Goal: Transaction & Acquisition: Purchase product/service

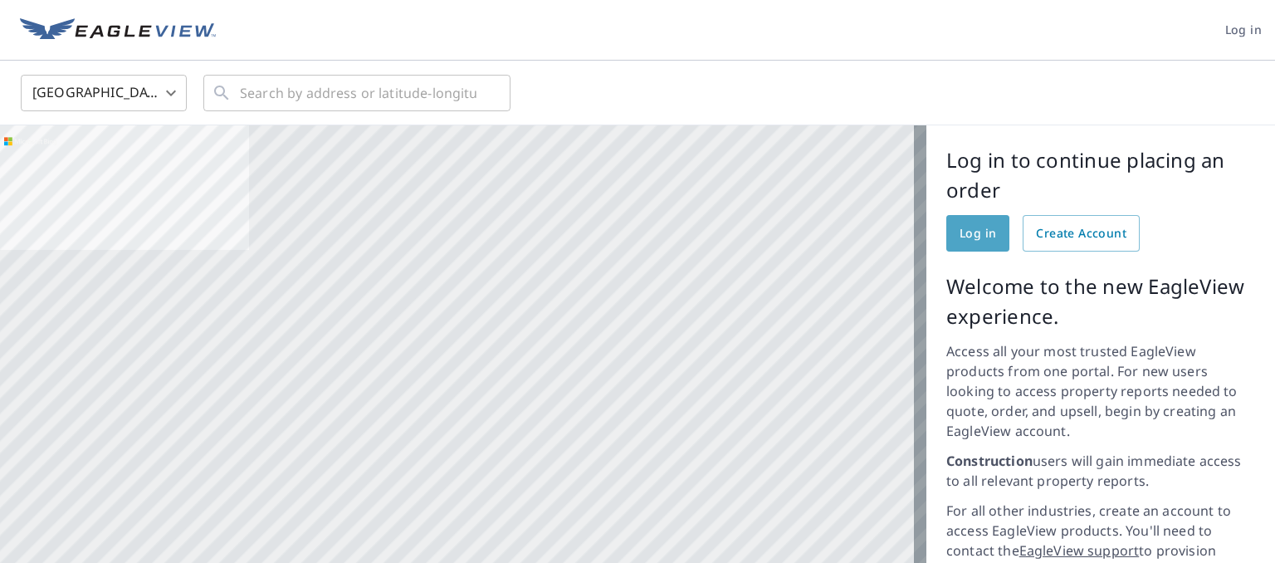
click at [965, 240] on span "Log in" at bounding box center [978, 233] width 37 height 21
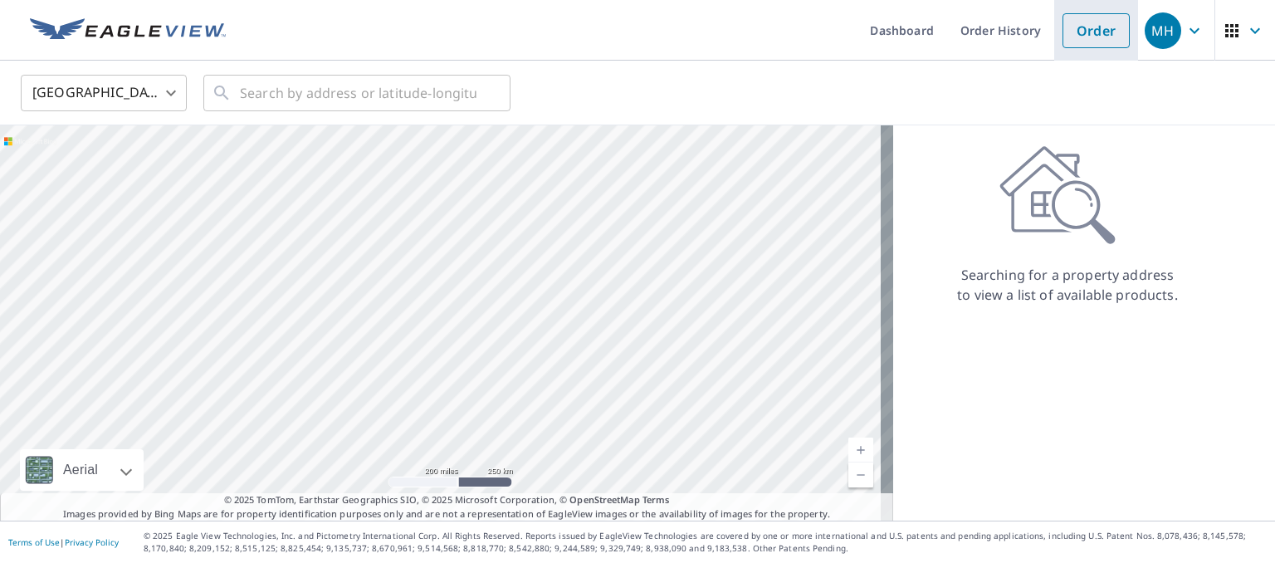
click at [1082, 30] on link "Order" at bounding box center [1095, 30] width 67 height 35
drag, startPoint x: 429, startPoint y: 183, endPoint x: 507, endPoint y: 277, distance: 122.0
click at [485, 256] on div at bounding box center [446, 322] width 893 height 395
click at [691, 353] on div at bounding box center [446, 322] width 893 height 395
drag, startPoint x: 340, startPoint y: 217, endPoint x: 623, endPoint y: 366, distance: 319.3
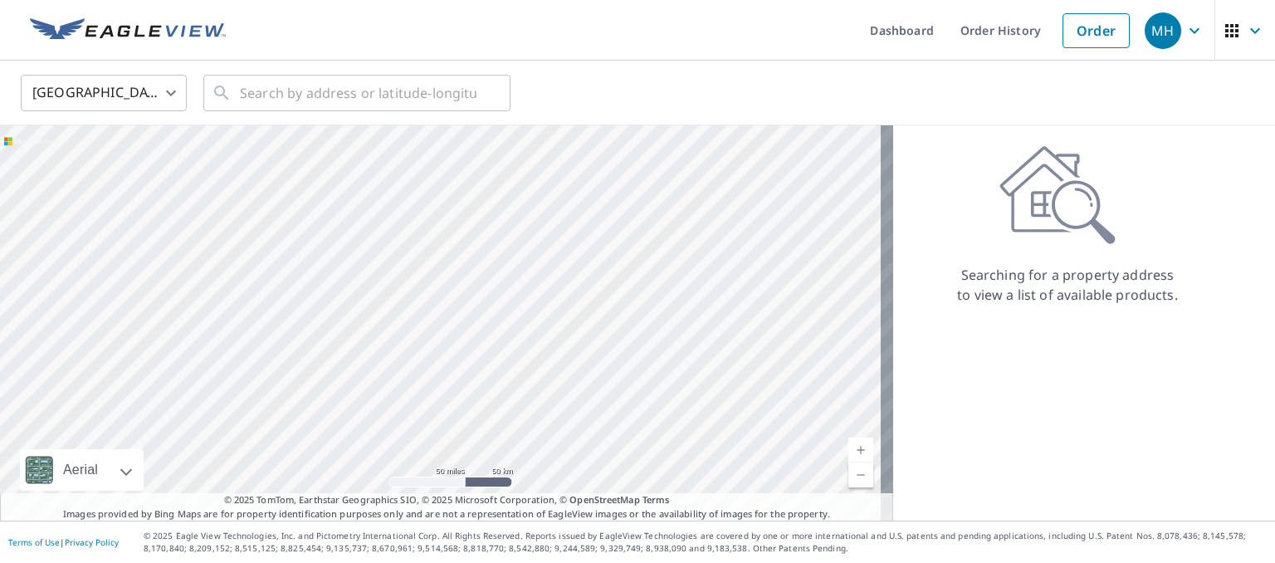
click at [623, 366] on div at bounding box center [446, 322] width 893 height 395
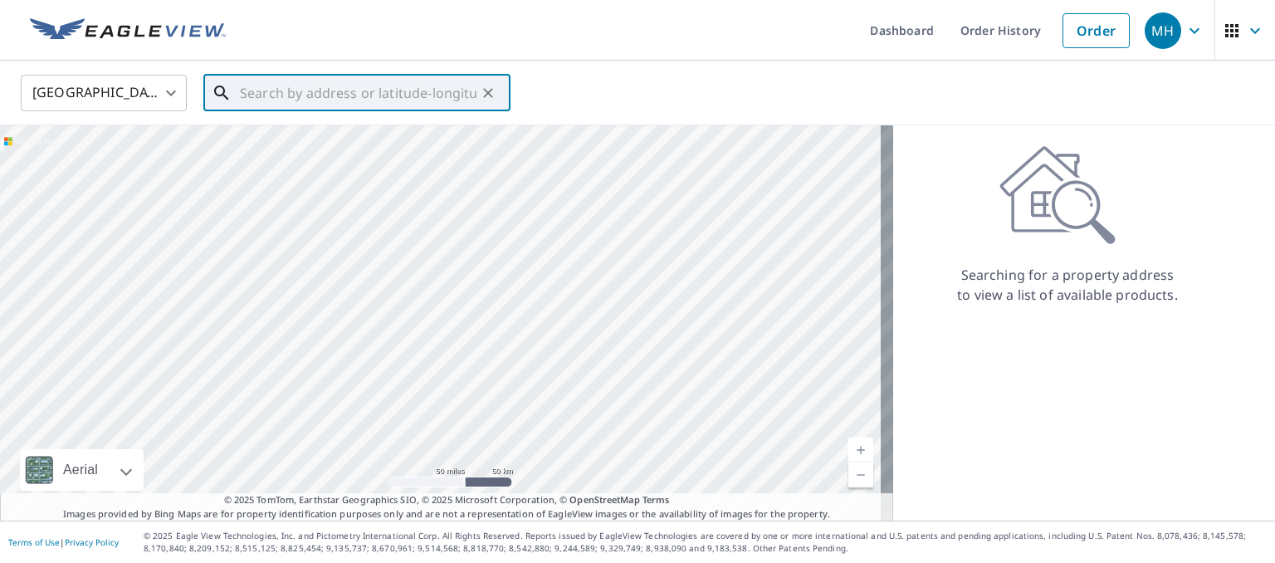
click at [408, 95] on input "text" at bounding box center [358, 93] width 237 height 46
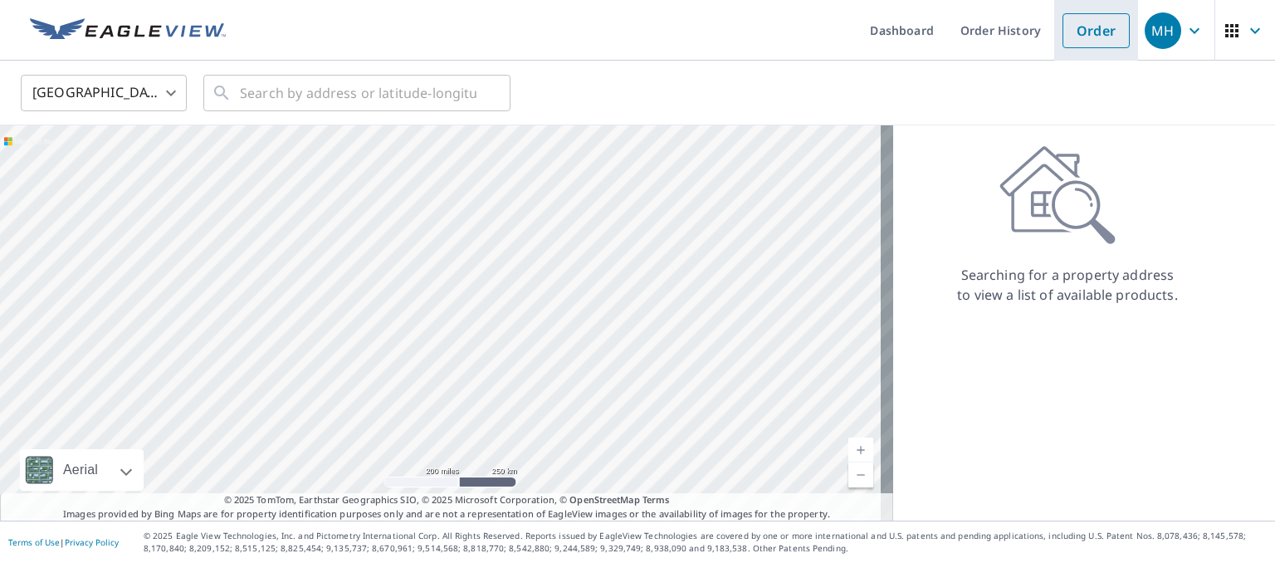
click at [1076, 23] on link "Order" at bounding box center [1095, 30] width 67 height 35
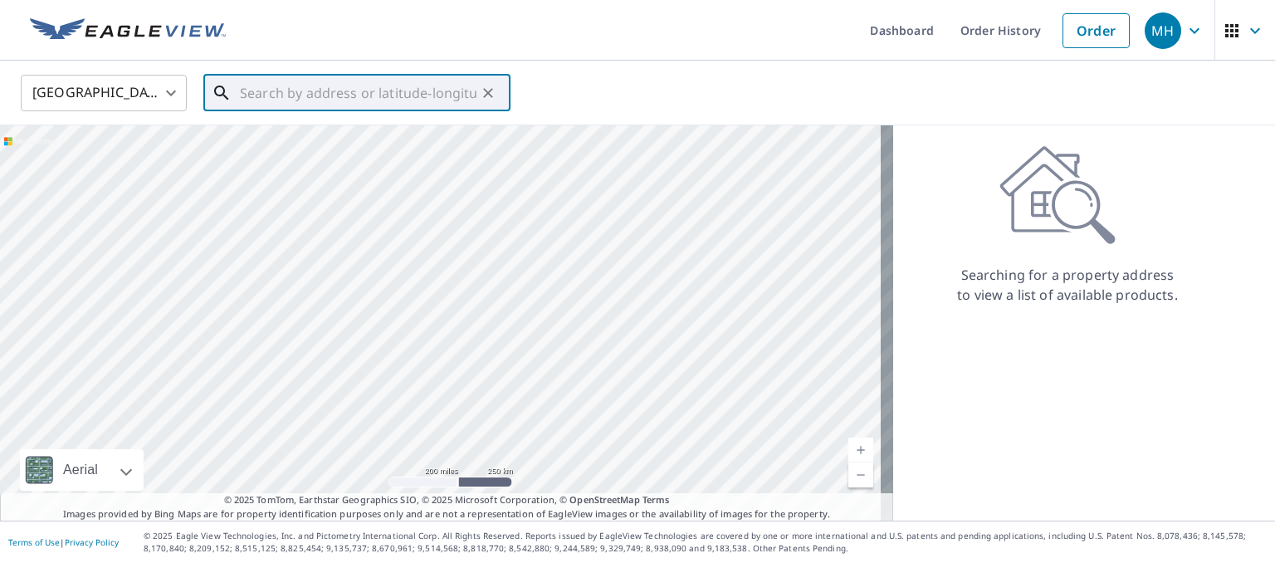
click at [279, 96] on input "text" at bounding box center [358, 93] width 237 height 46
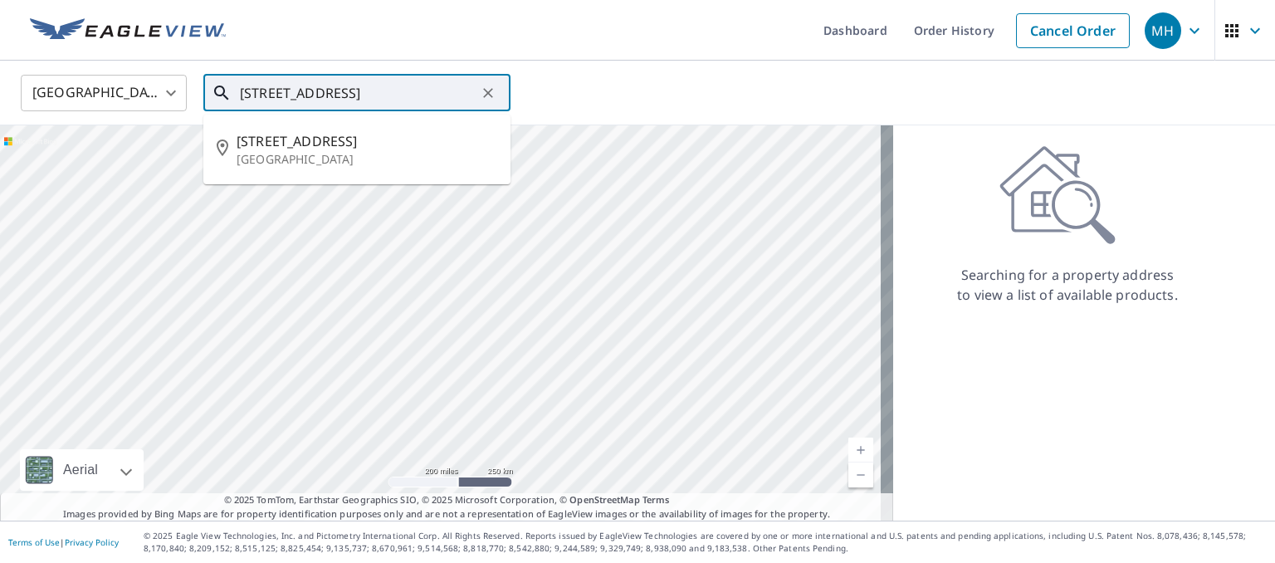
type input "[STREET_ADDRESS]"
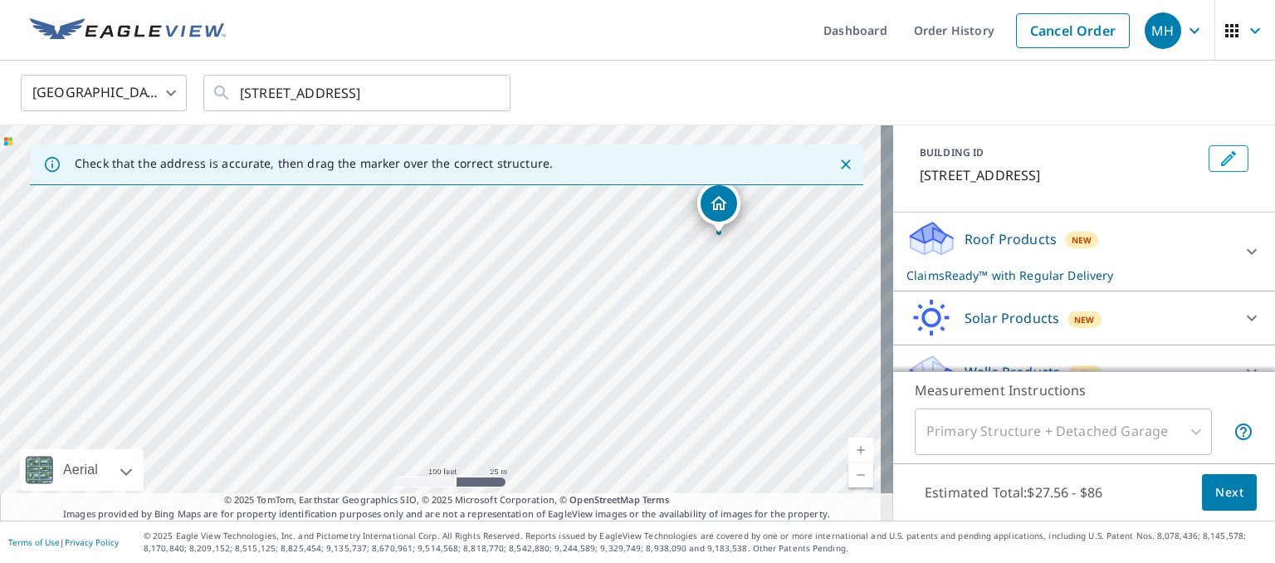
scroll to position [112, 0]
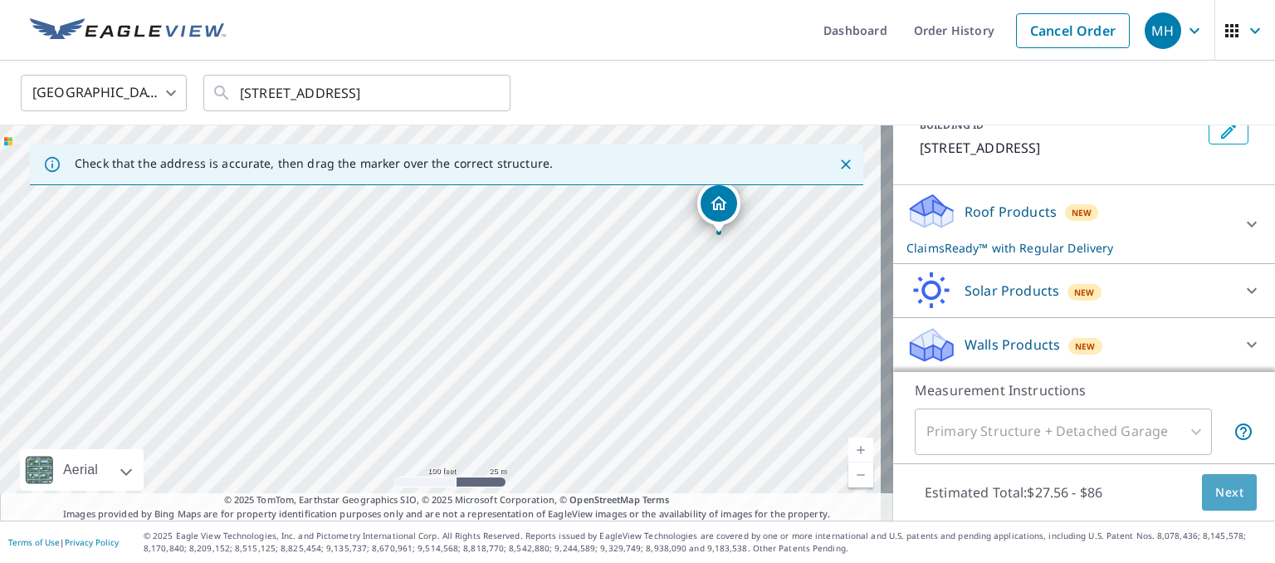
click at [1215, 493] on span "Next" at bounding box center [1229, 492] width 28 height 21
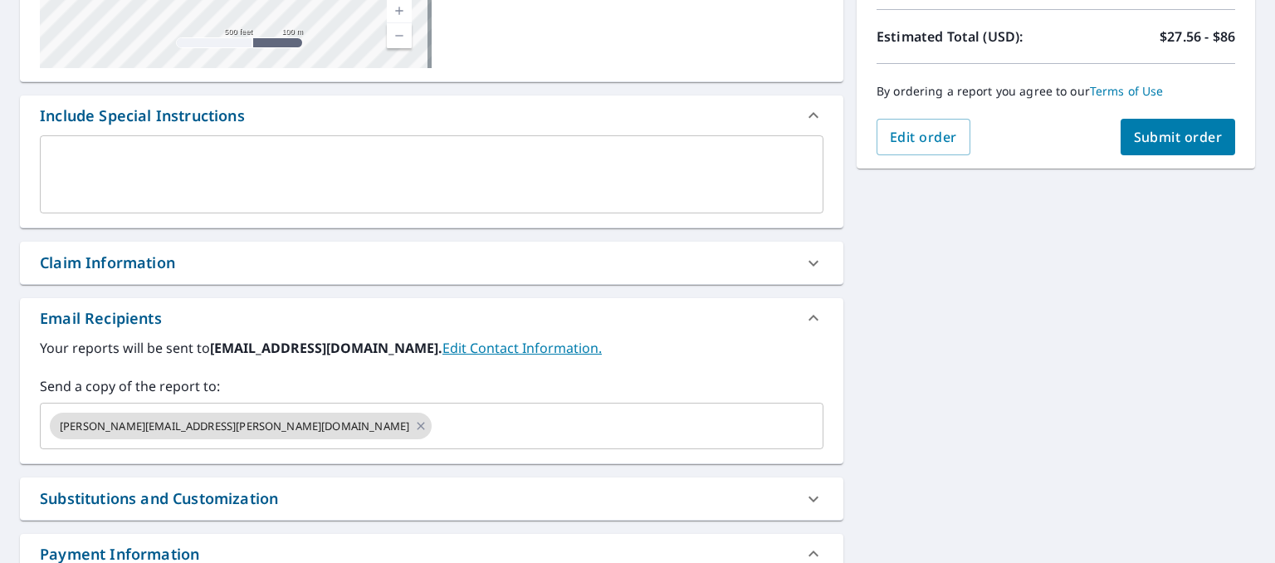
scroll to position [369, 0]
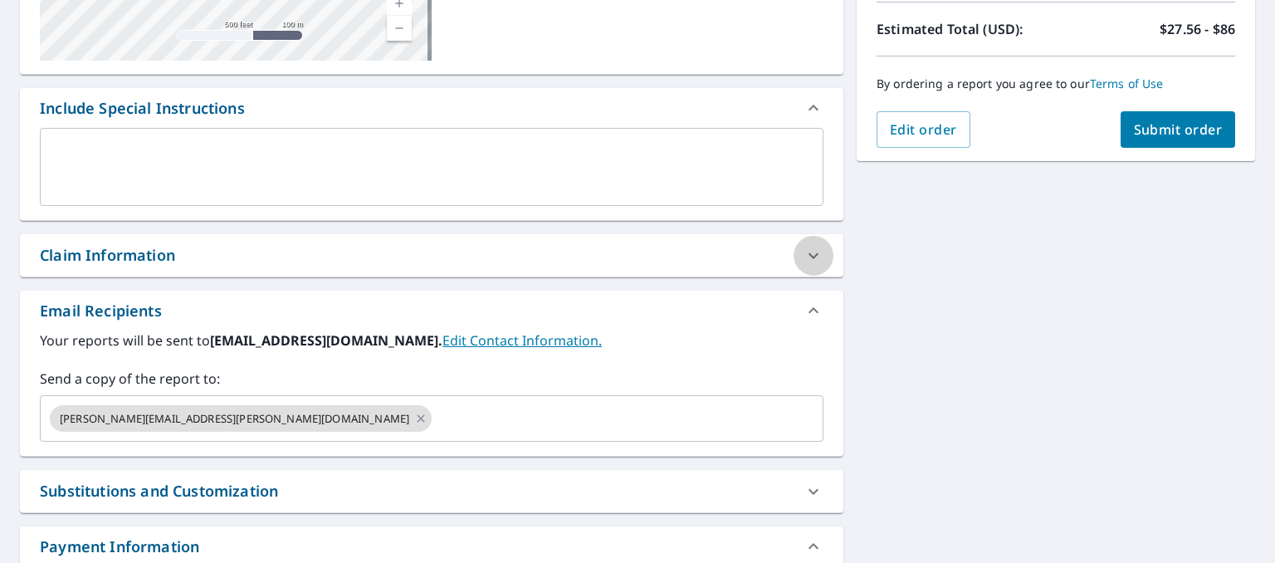
click at [808, 255] on icon at bounding box center [813, 255] width 10 height 6
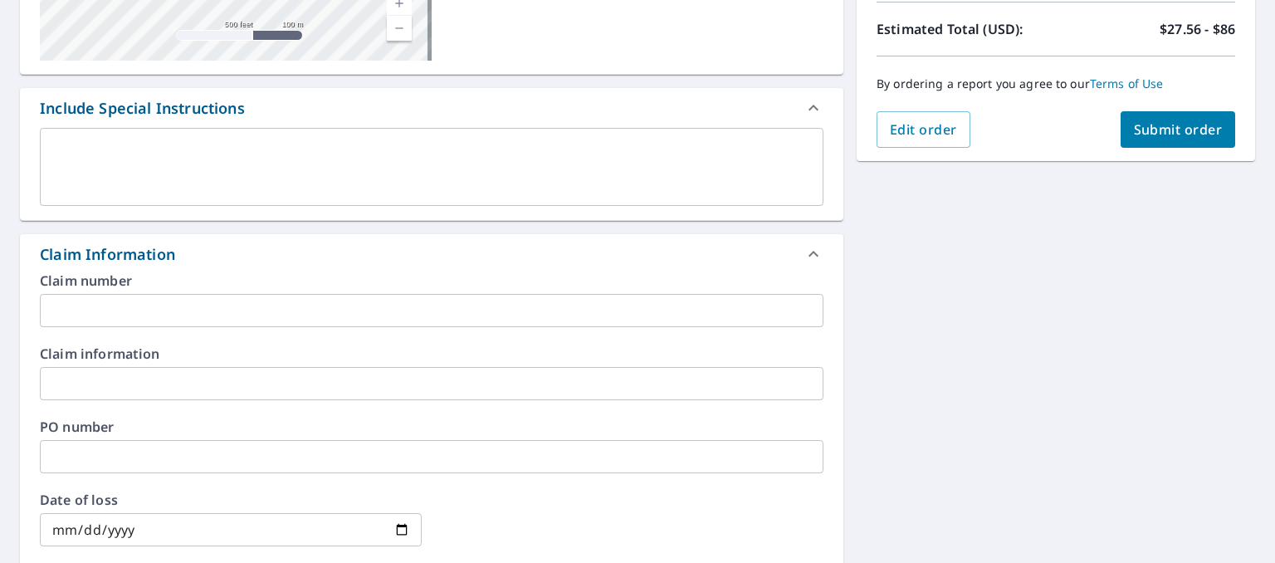
click at [226, 310] on input "text" at bounding box center [432, 310] width 784 height 33
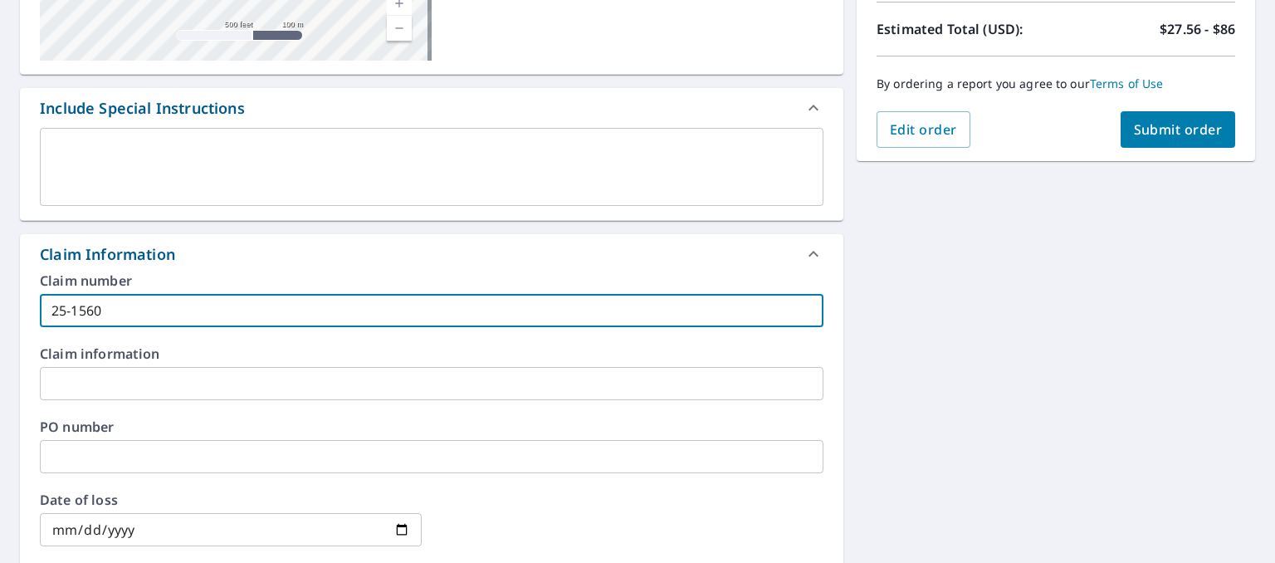
type input "25-1560"
click at [182, 388] on input "text" at bounding box center [432, 383] width 784 height 33
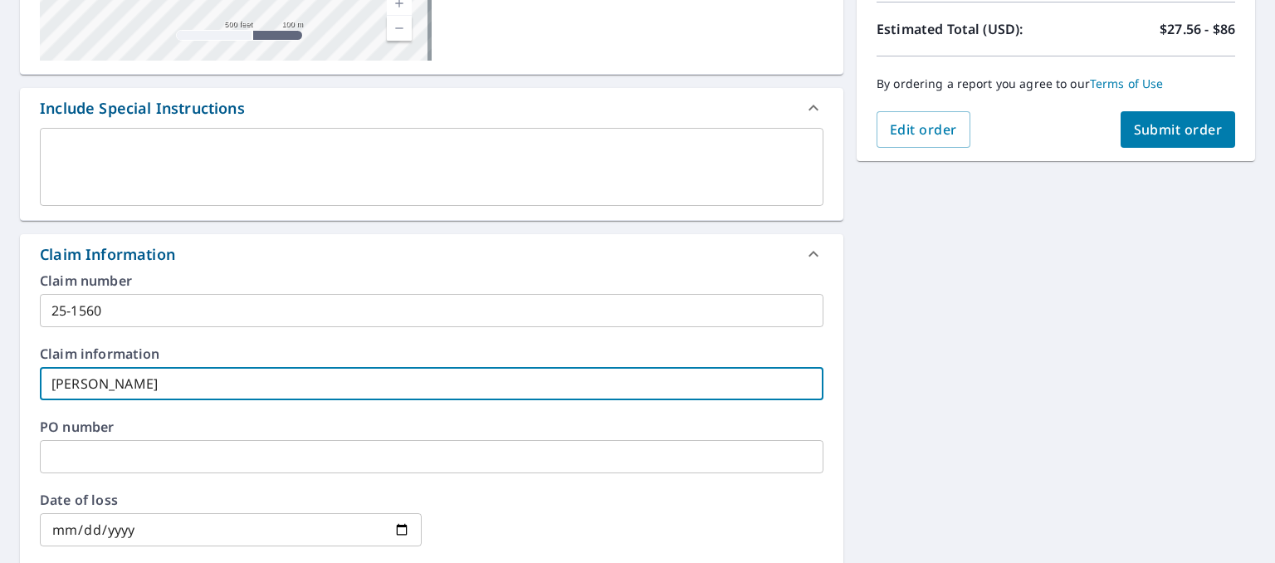
type input "Jacobson"
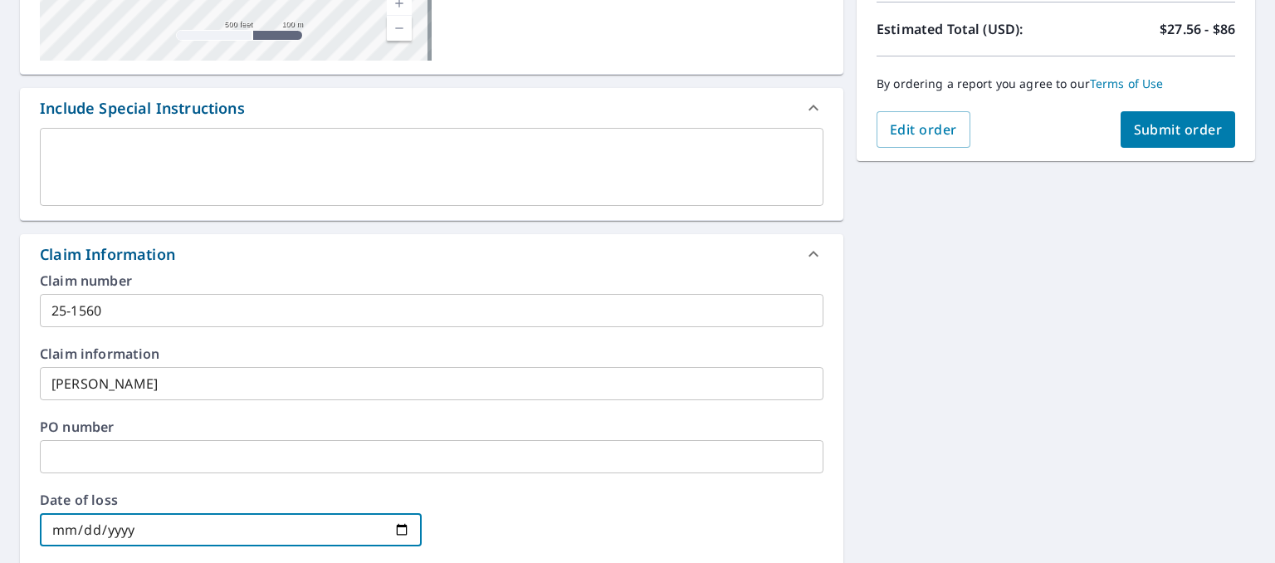
click at [141, 539] on input "date" at bounding box center [231, 529] width 382 height 33
type input "2025-07-27"
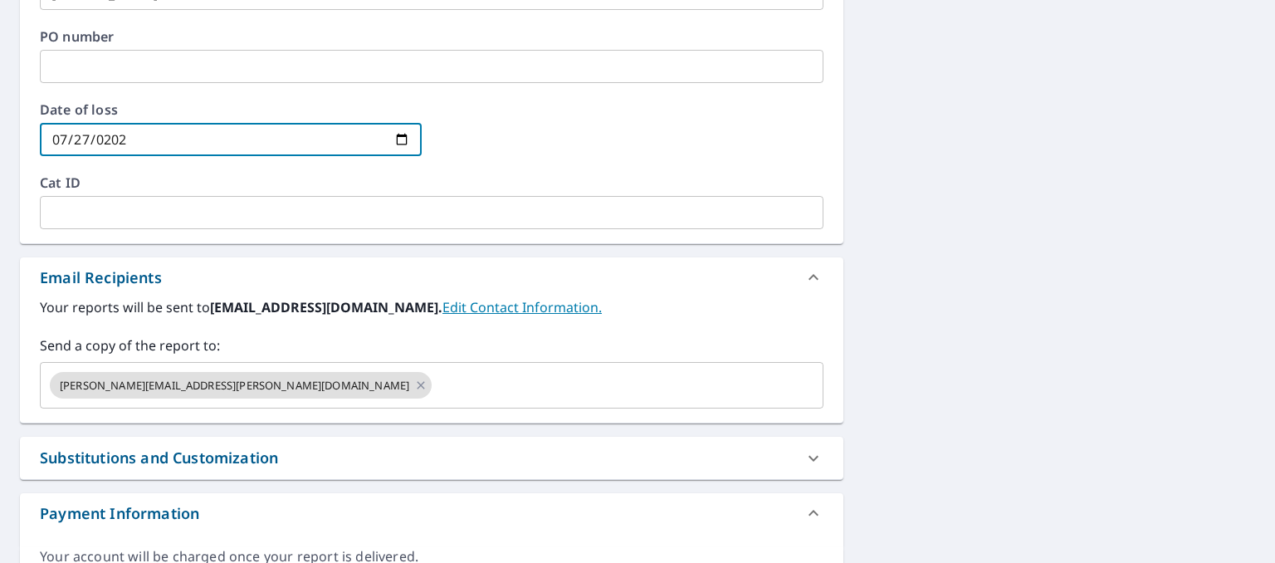
scroll to position [784, 0]
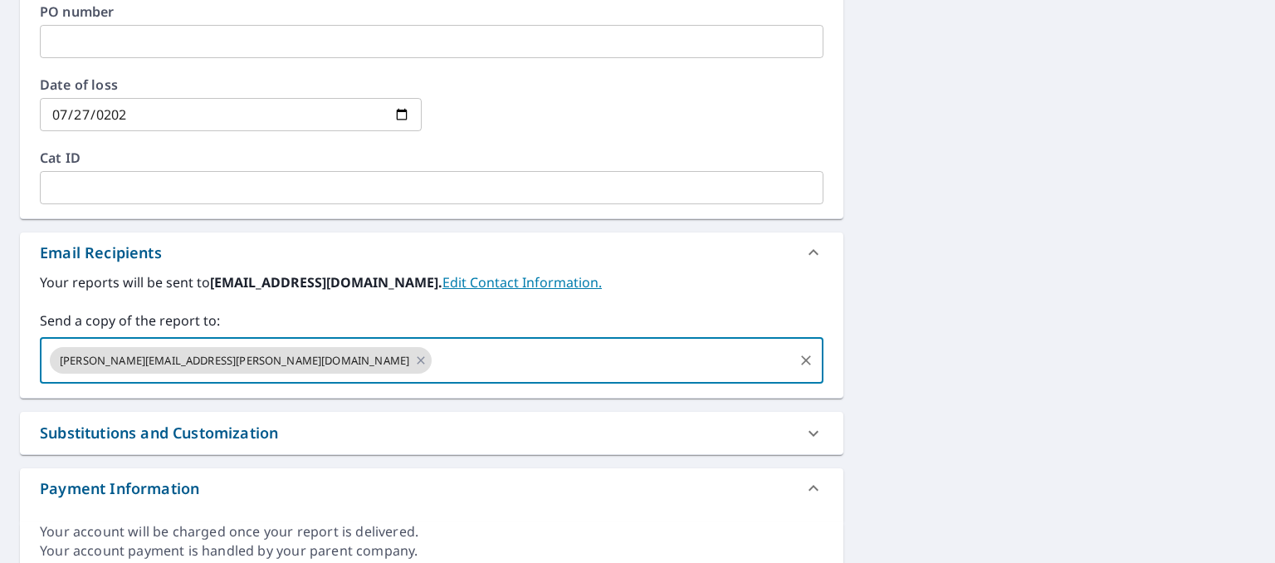
click at [491, 359] on input "text" at bounding box center [612, 360] width 357 height 32
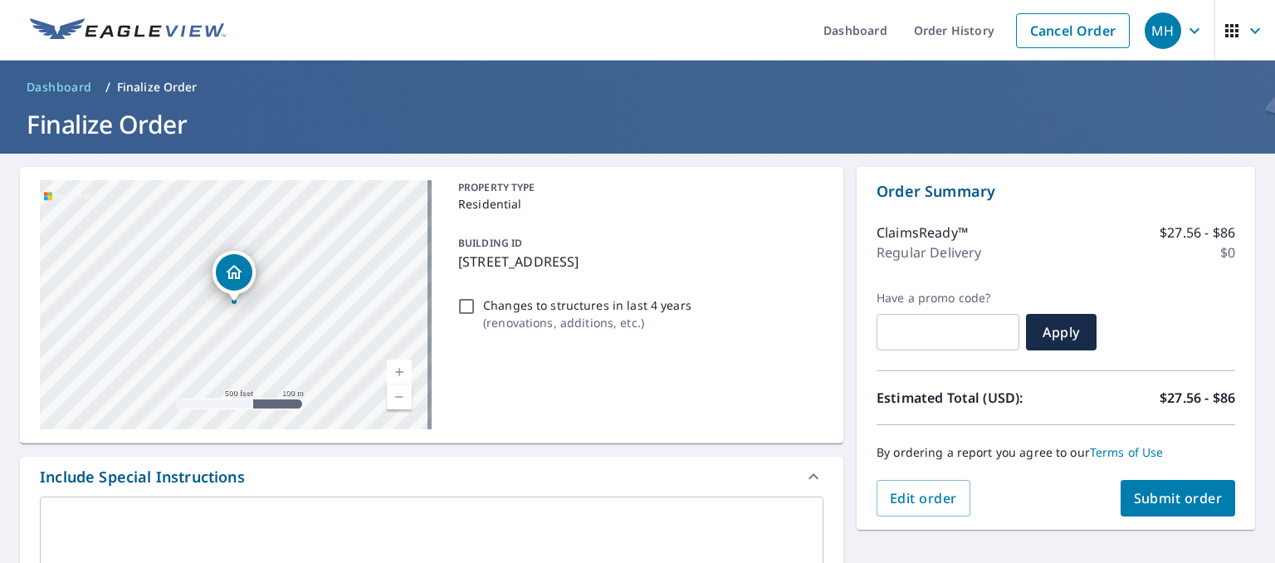
scroll to position [83, 0]
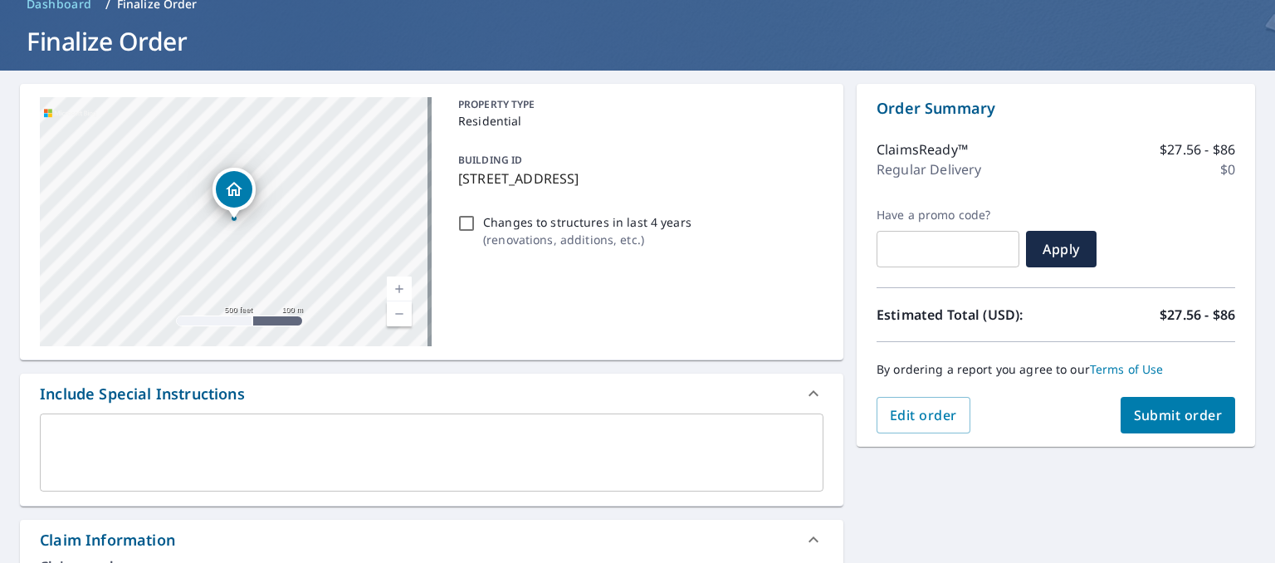
type input "martin.looyenga@dsfm.net"
click at [1162, 414] on span "Submit order" at bounding box center [1178, 415] width 89 height 18
